Goal: Task Accomplishment & Management: Use online tool/utility

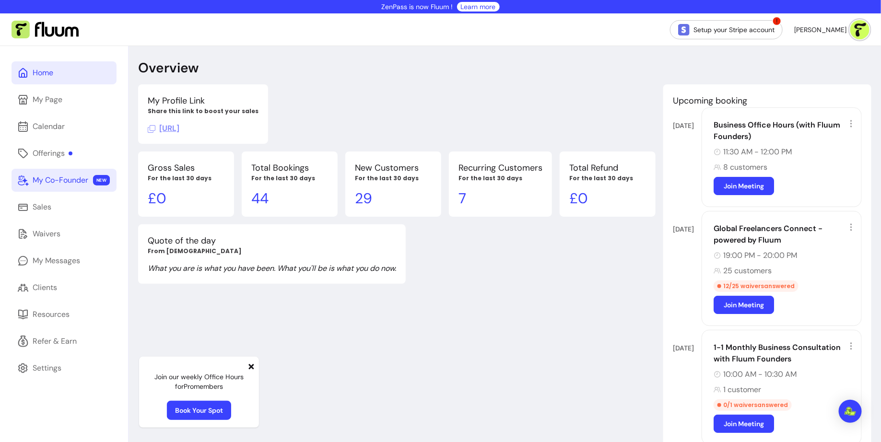
click at [66, 187] on link "My Co-Founder NEW" at bounding box center [64, 180] width 105 height 23
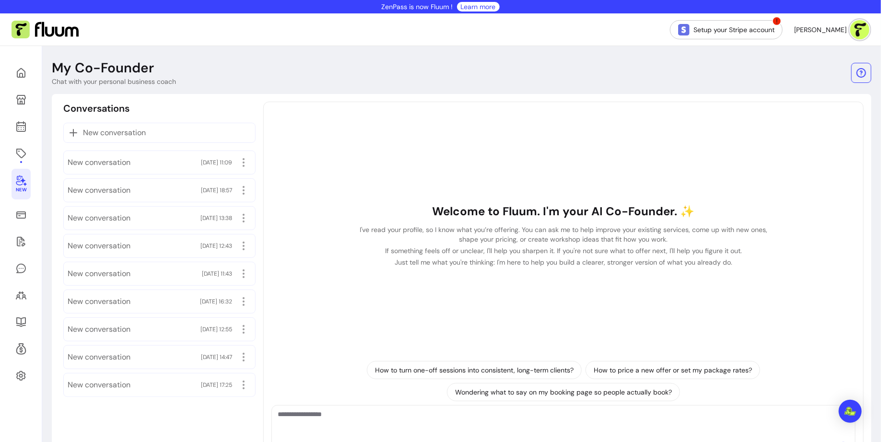
scroll to position [48, 0]
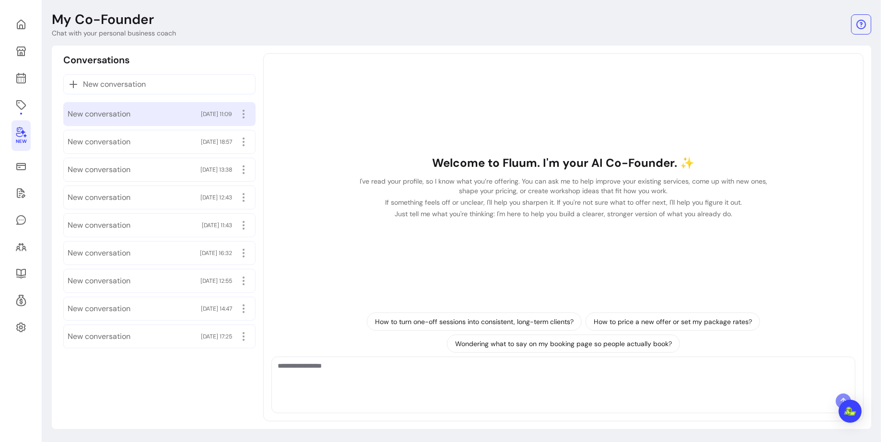
click at [146, 116] on div "New conversation [DATE] 11:09" at bounding box center [160, 113] width 184 height 15
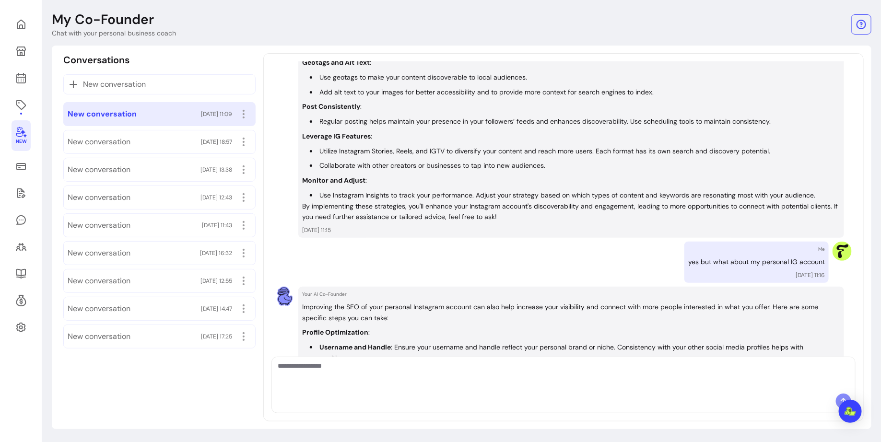
scroll to position [1271, 0]
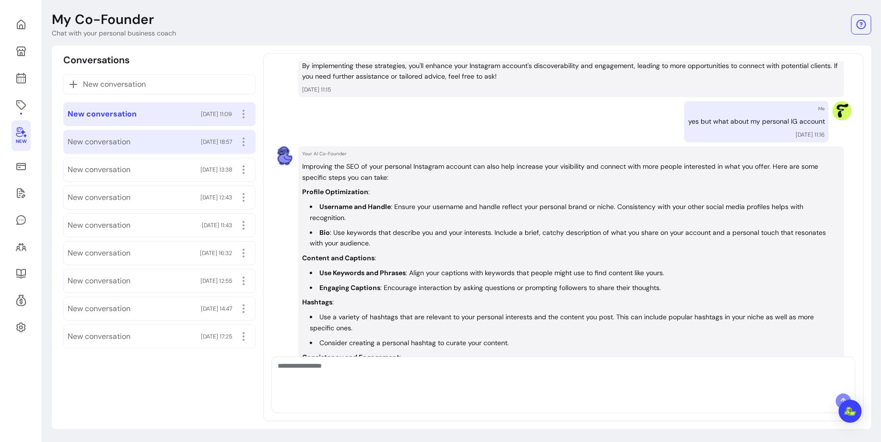
click at [172, 149] on div "New conversation [DATE] 18:57" at bounding box center [159, 142] width 192 height 24
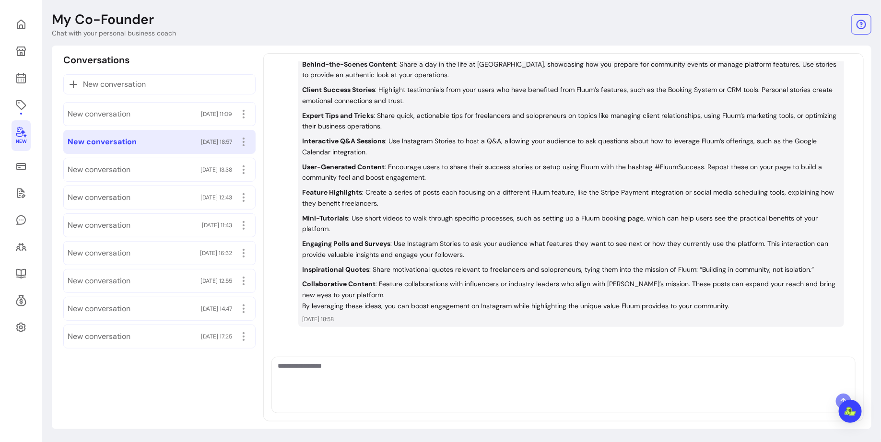
scroll to position [0, 0]
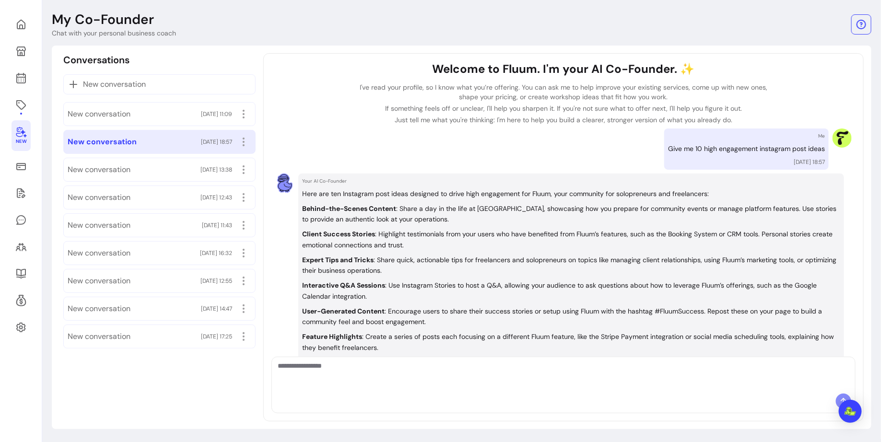
click at [27, 141] on link "New" at bounding box center [21, 135] width 19 height 31
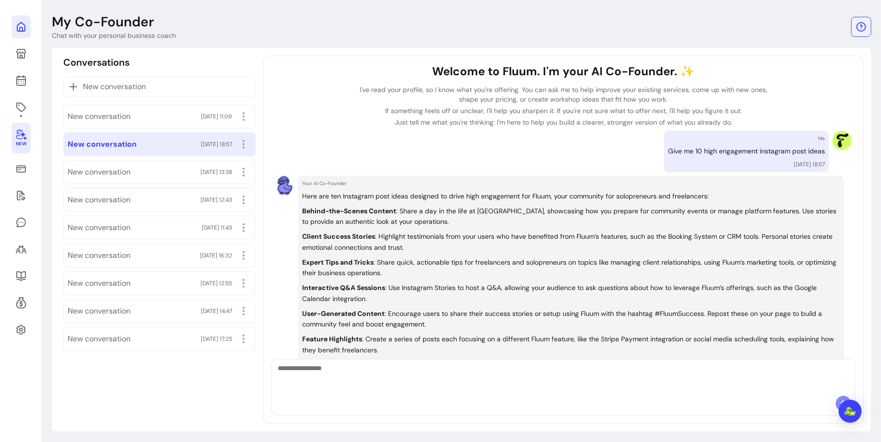
click at [23, 27] on icon at bounding box center [21, 27] width 12 height 12
